Goal: Task Accomplishment & Management: Use online tool/utility

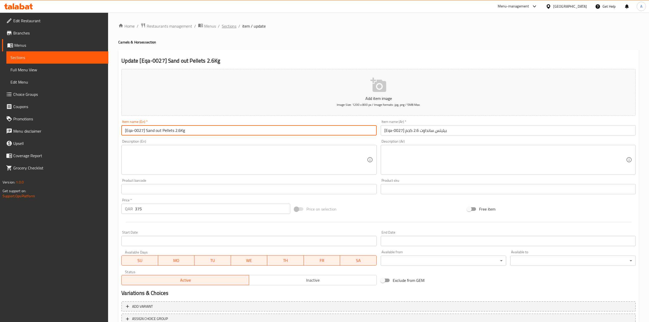
click at [225, 27] on span "Sections" at bounding box center [229, 26] width 15 height 6
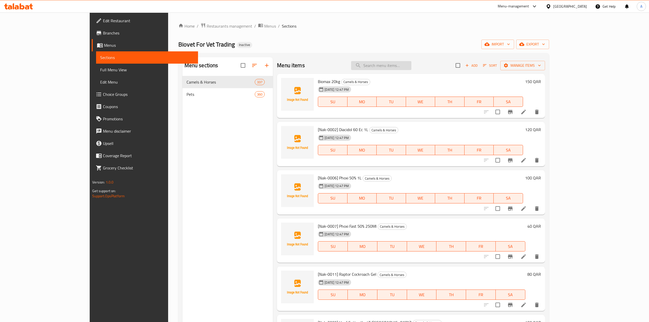
click at [402, 63] on input "search" at bounding box center [381, 65] width 60 height 9
paste input "Eqa-0060"
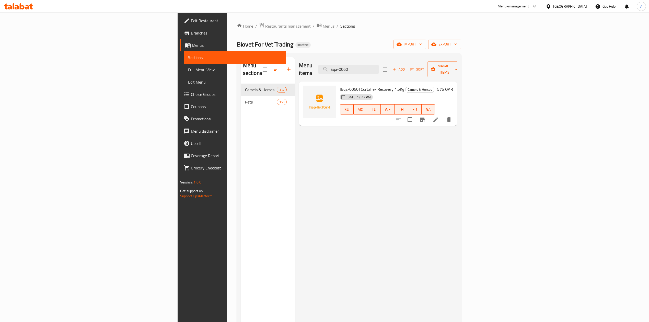
type input "Eqa-0060"
drag, startPoint x: 621, startPoint y: 38, endPoint x: 622, endPoint y: 45, distance: 6.7
click at [461, 39] on div "Home / Restaurants management / Menus / Sections Biovet For Vet Trading Inactiv…" at bounding box center [349, 203] width 224 height 361
click at [457, 45] on span "export" at bounding box center [445, 44] width 25 height 6
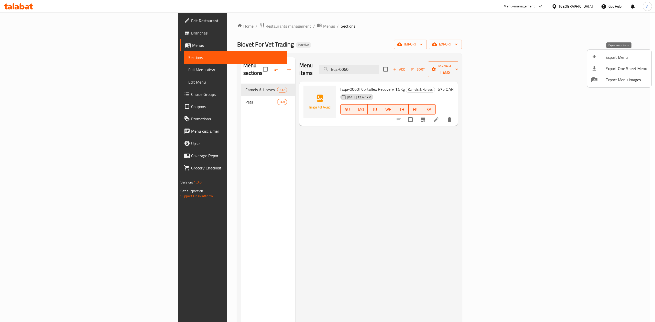
drag, startPoint x: 629, startPoint y: 57, endPoint x: 623, endPoint y: 127, distance: 69.8
click at [625, 94] on div "Export Menu Export One Sheet Menu Export Menu images" at bounding box center [327, 161] width 655 height 322
click at [614, 62] on li "Export Menu" at bounding box center [619, 57] width 64 height 11
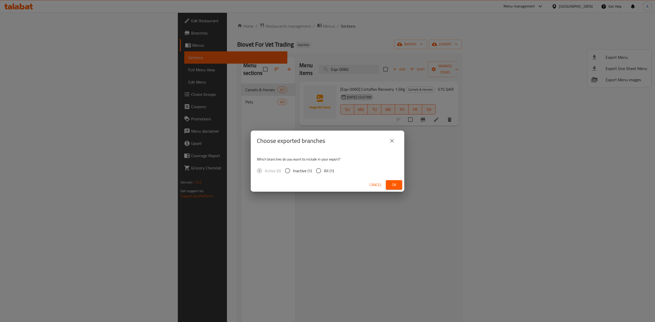
click at [329, 170] on span "All (1)" at bounding box center [329, 171] width 10 height 6
click at [324, 170] on input "All (1)" at bounding box center [318, 170] width 11 height 11
radio input "true"
click at [398, 185] on button "Ok" at bounding box center [394, 184] width 16 height 9
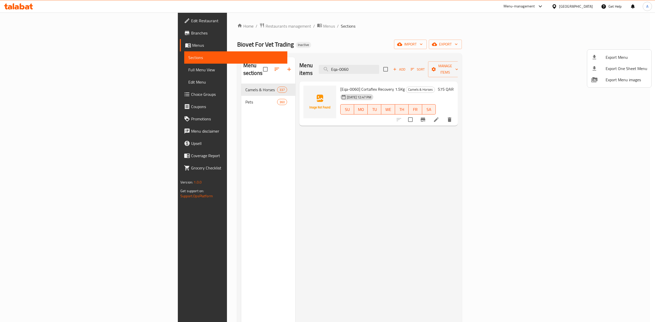
click at [576, 32] on div at bounding box center [327, 161] width 655 height 322
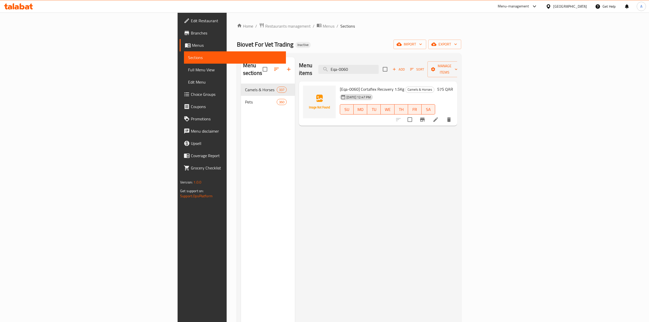
click at [340, 85] on span "[Eqa-0060] Cortaflex Recovery 1.5Kg" at bounding box center [372, 89] width 64 height 8
copy h6 "[Eqa-0060] Cortaflex Recovery 1.5Kg"
click at [409, 60] on div "Menu items Eqa-0060 Add Sort Manage items" at bounding box center [378, 69] width 158 height 24
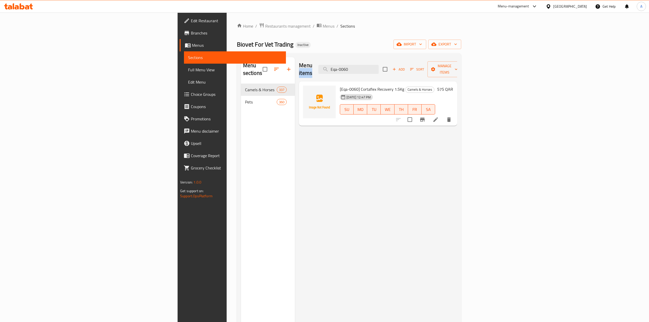
click at [409, 60] on div "Menu items Eqa-0060 Add Sort Manage items" at bounding box center [378, 69] width 158 height 24
click at [379, 65] on input "Eqa-0060" at bounding box center [349, 69] width 60 height 9
paste input "Loxicom Oral For Pets 20Ml"
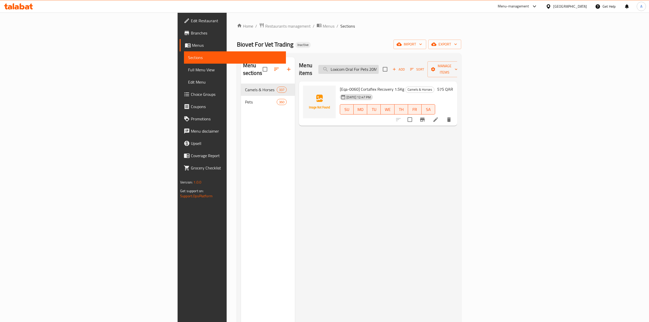
scroll to position [0, 1]
type input "Loxicom Oral For Pets 20Ml"
drag, startPoint x: 377, startPoint y: 82, endPoint x: 308, endPoint y: 78, distance: 68.9
click at [340, 86] on h6 "[Vem-0089] Loxicom Oral For Pets 20Ml Pets" at bounding box center [389, 89] width 98 height 7
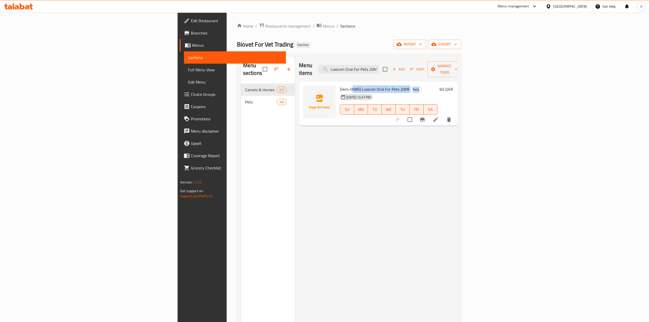
click at [345, 85] on span "[Vem-0089] Loxicom Oral For Pets 20Ml" at bounding box center [375, 89] width 70 height 8
